Goal: Check status

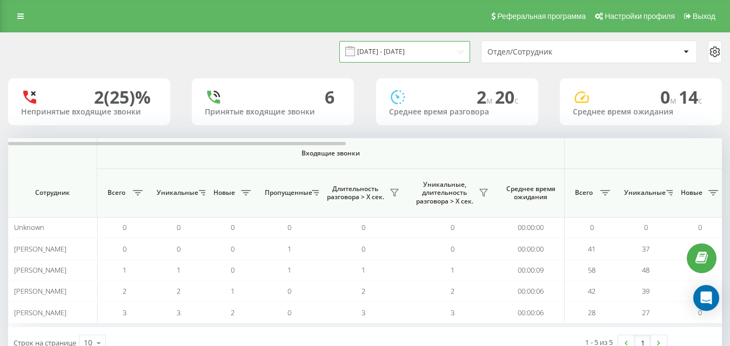
click at [460, 52] on input "[DATE] - [DATE]" at bounding box center [404, 51] width 131 height 21
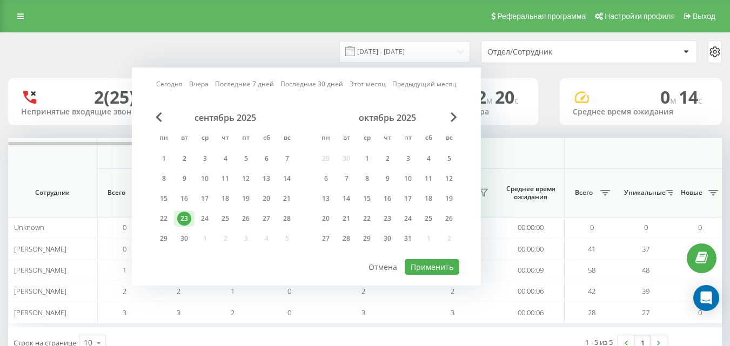
click at [186, 219] on div "23" at bounding box center [184, 219] width 14 height 14
click at [434, 270] on button "Применить" at bounding box center [432, 267] width 55 height 16
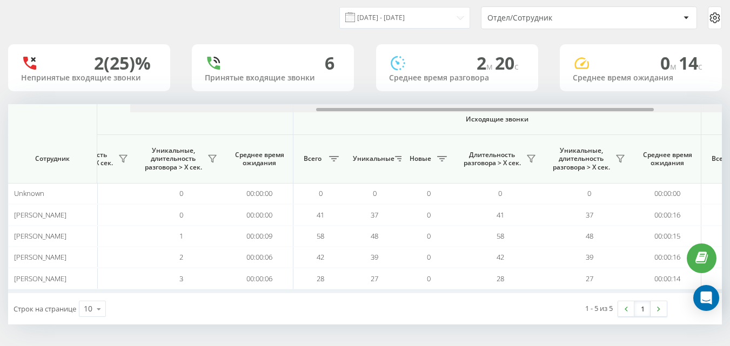
scroll to position [0, 794]
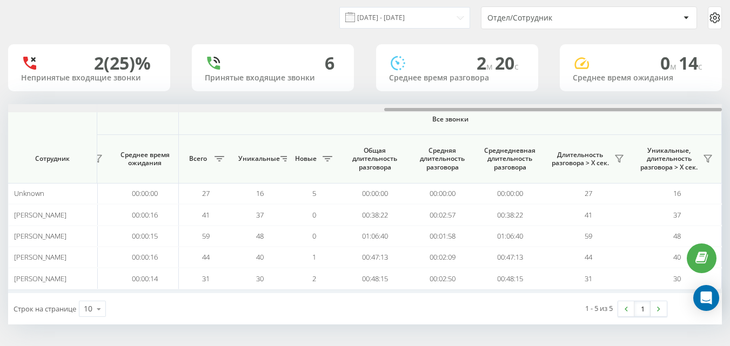
drag, startPoint x: 278, startPoint y: 110, endPoint x: 669, endPoint y: 139, distance: 392.3
click at [693, 109] on div at bounding box center [553, 109] width 338 height 3
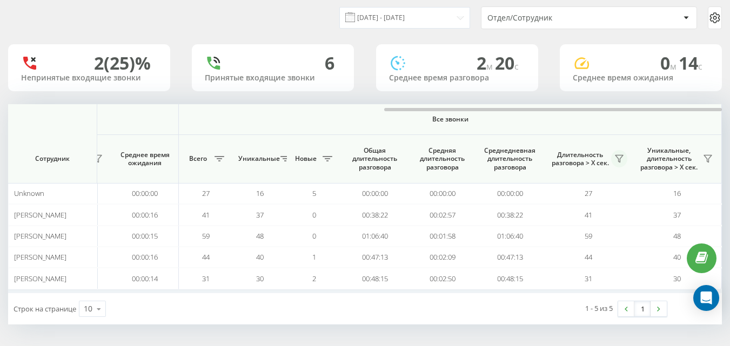
click at [616, 157] on icon at bounding box center [619, 159] width 9 height 9
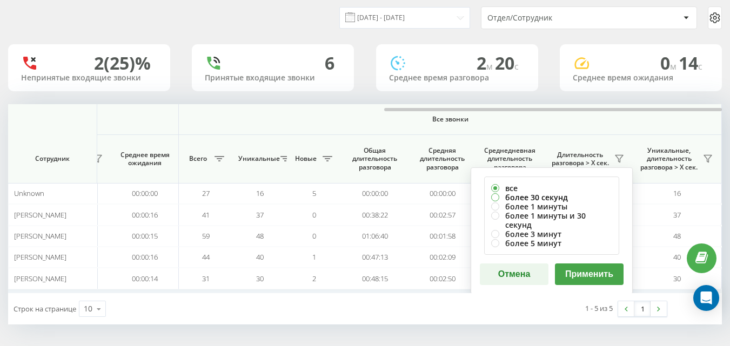
click at [506, 197] on label "более 30 секунд" at bounding box center [551, 197] width 121 height 9
radio input "true"
click at [575, 264] on button "Применить" at bounding box center [589, 275] width 69 height 22
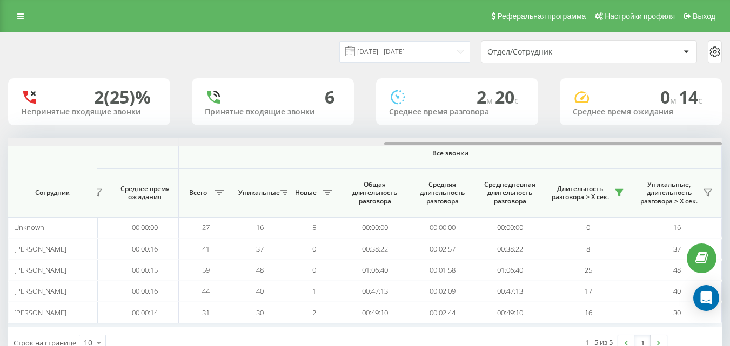
drag, startPoint x: 254, startPoint y: 143, endPoint x: 737, endPoint y: 159, distance: 483.8
click at [729, 159] on html "[DOMAIN_NAME] Проекты [DOMAIN_NAME] Дашборд Центр обращений Аналитика Ваши отче…" at bounding box center [365, 173] width 730 height 346
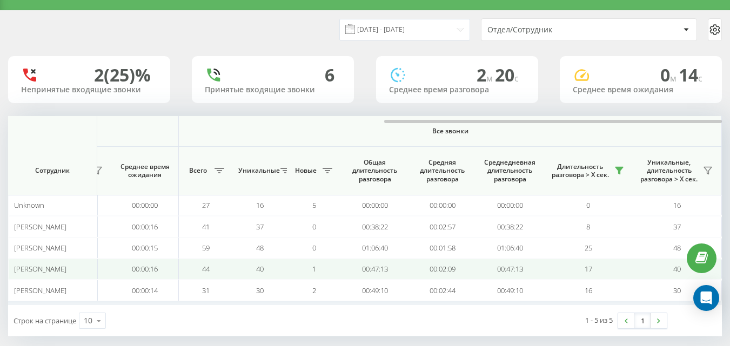
scroll to position [34, 0]
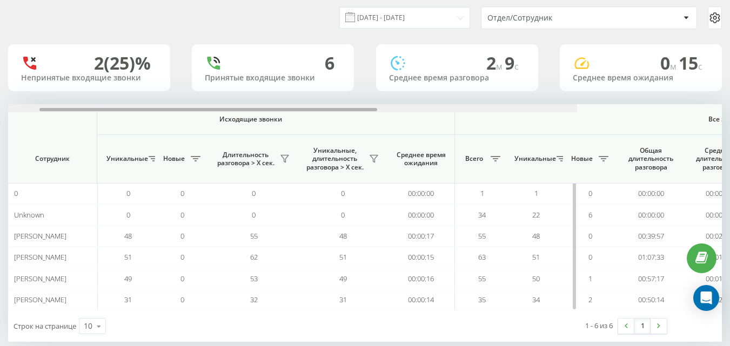
scroll to position [0, 794]
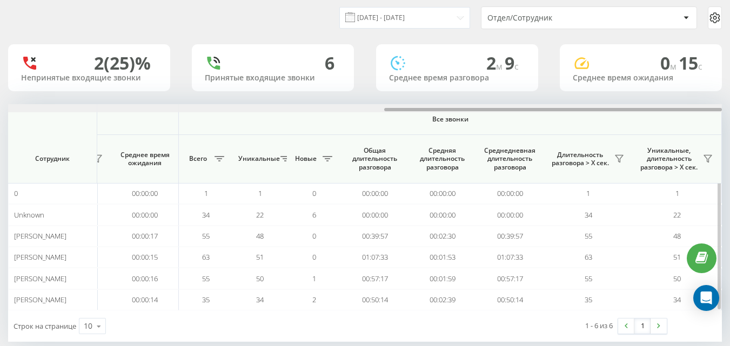
drag, startPoint x: 241, startPoint y: 109, endPoint x: 714, endPoint y: 116, distance: 472.8
click at [714, 116] on div "Входящие звонки Исходящие звонки Все звонки Сотрудник Всего Уникальные Новые Пр…" at bounding box center [365, 207] width 714 height 206
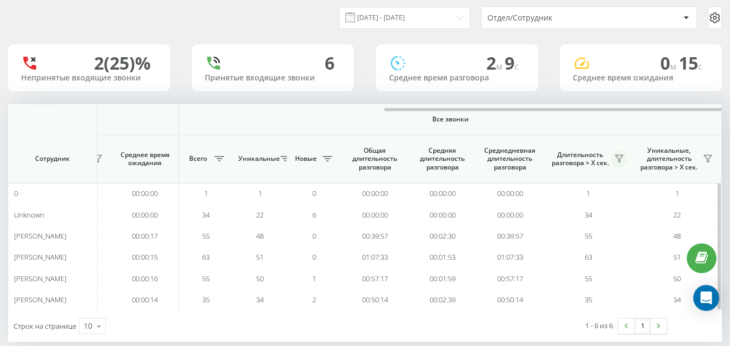
click at [619, 156] on icon at bounding box center [619, 159] width 9 height 9
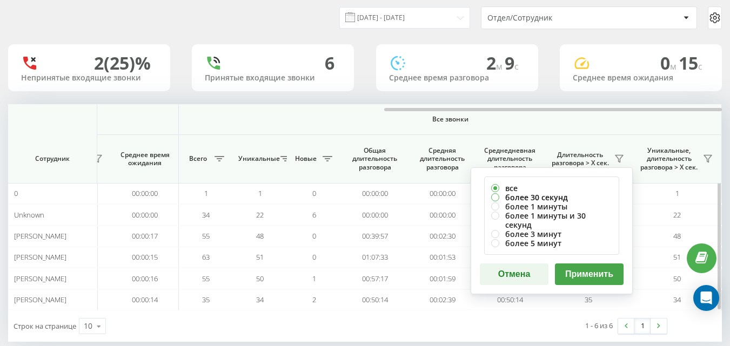
click at [546, 194] on label "более 30 секунд" at bounding box center [551, 197] width 121 height 9
radio input "true"
click at [582, 267] on button "Применить" at bounding box center [589, 275] width 69 height 22
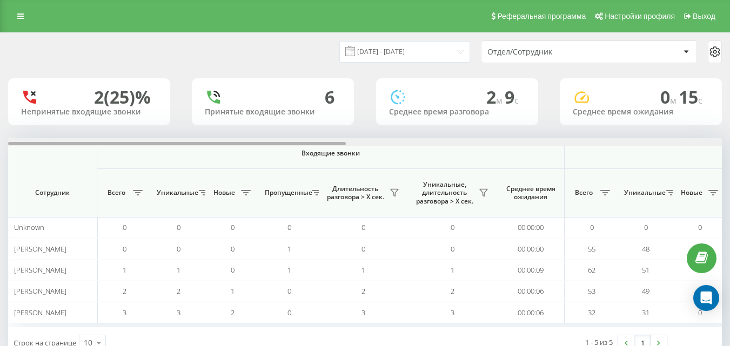
scroll to position [0, 714]
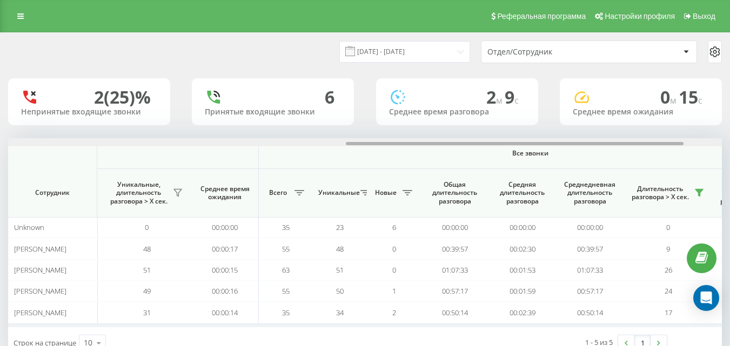
drag, startPoint x: 344, startPoint y: 142, endPoint x: 702, endPoint y: 142, distance: 358.2
click at [702, 142] on div at bounding box center [365, 142] width 714 height 8
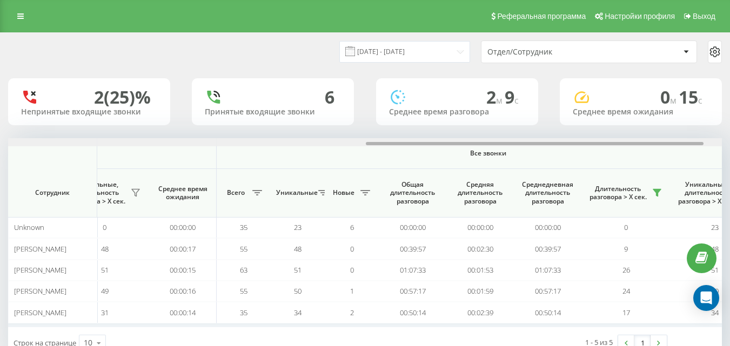
scroll to position [0, 794]
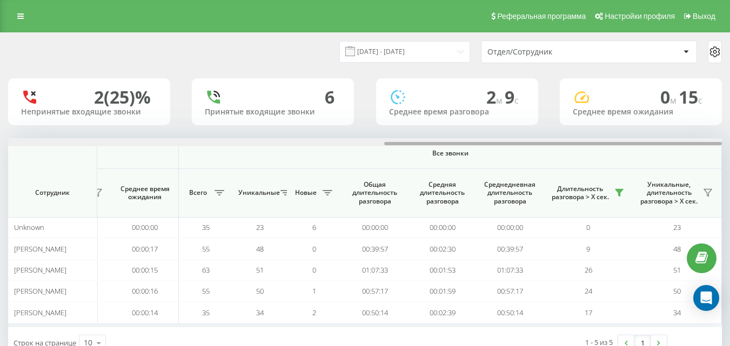
drag, startPoint x: 619, startPoint y: 144, endPoint x: 705, endPoint y: 145, distance: 86.4
click at [705, 145] on div at bounding box center [553, 143] width 338 height 3
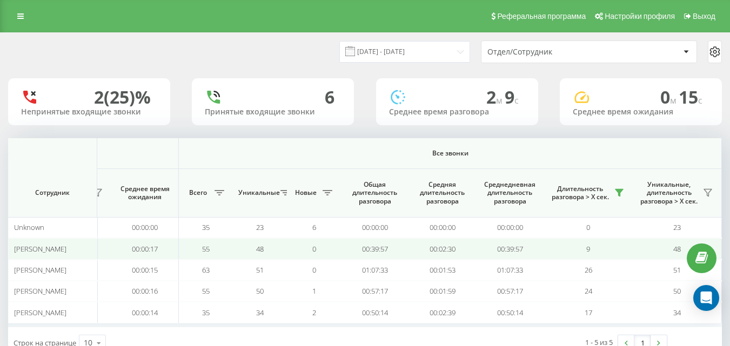
scroll to position [34, 0]
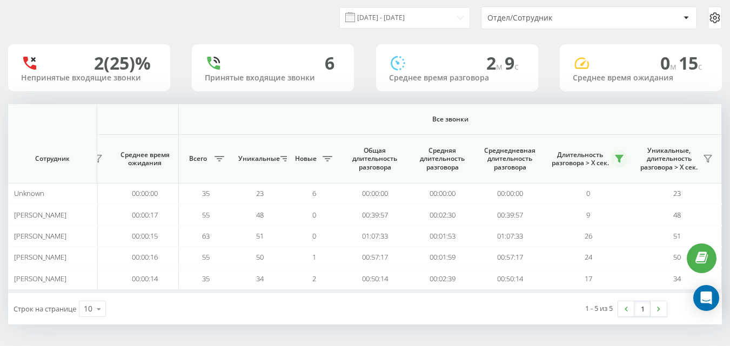
click at [620, 157] on icon at bounding box center [619, 159] width 8 height 7
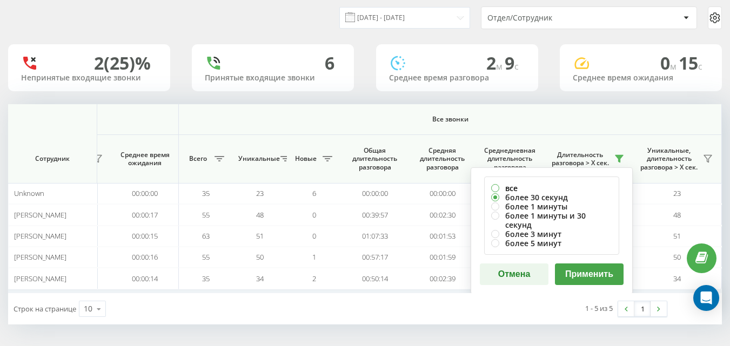
click at [497, 187] on label "все" at bounding box center [551, 188] width 121 height 9
radio input "true"
click at [592, 266] on button "Применить" at bounding box center [589, 275] width 69 height 22
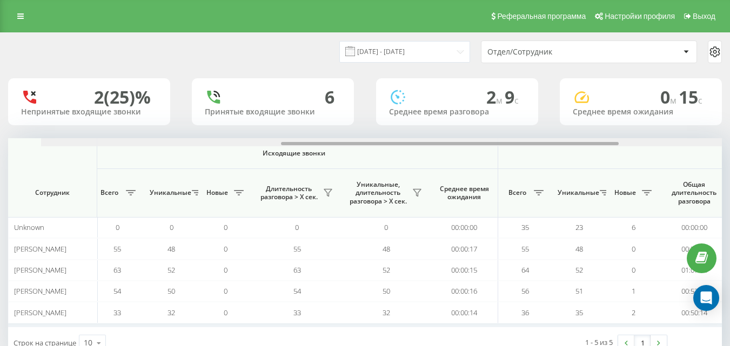
scroll to position [0, 794]
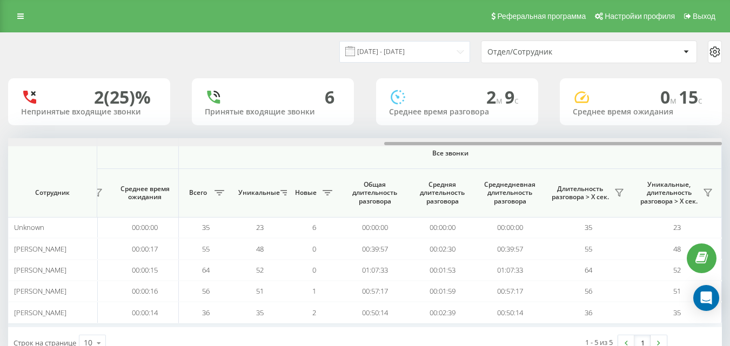
drag, startPoint x: 317, startPoint y: 143, endPoint x: 737, endPoint y: 143, distance: 420.3
click at [729, 143] on html "[DOMAIN_NAME] Проекты [DOMAIN_NAME] Дашборд Центр обращений Аналитика Ваши отче…" at bounding box center [365, 173] width 730 height 346
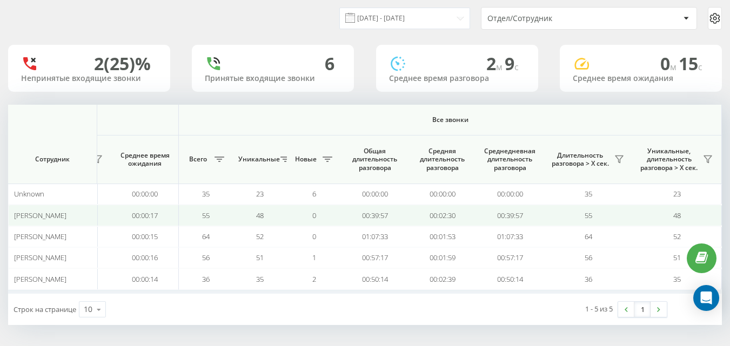
scroll to position [34, 0]
